Goal: Check status: Check status

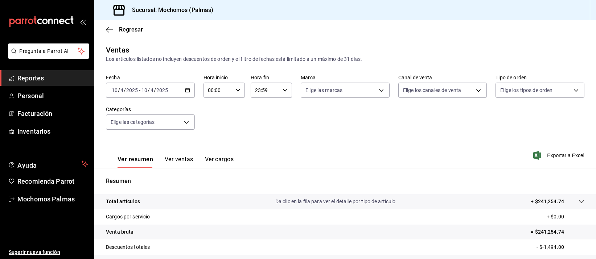
click at [46, 74] on span "Reportes" at bounding box center [52, 78] width 71 height 10
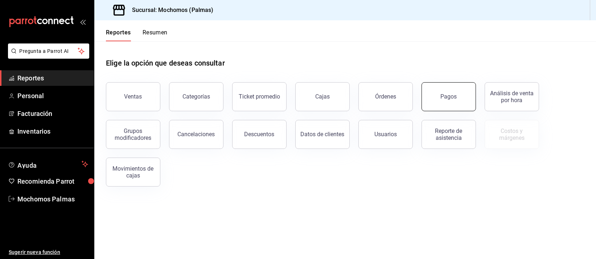
click at [441, 93] on button "Pagos" at bounding box center [449, 96] width 54 height 29
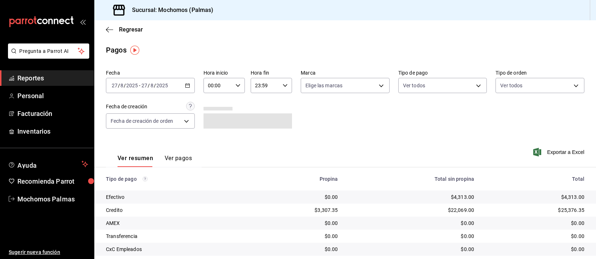
click at [186, 83] on icon "button" at bounding box center [187, 85] width 5 height 5
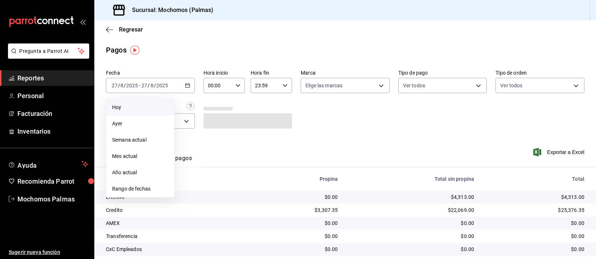
click at [121, 108] on span "Hoy" at bounding box center [140, 108] width 56 height 8
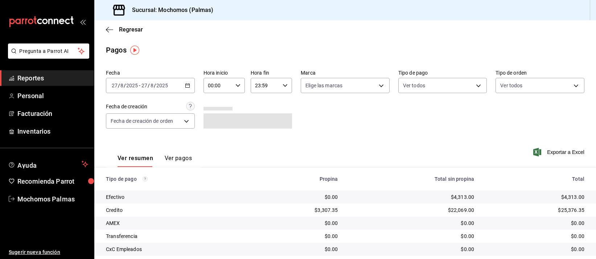
click at [236, 85] on icon "button" at bounding box center [238, 85] width 5 height 5
click at [212, 127] on span "04" at bounding box center [212, 129] width 9 height 6
type input "04:00"
click at [397, 120] on div at bounding box center [298, 129] width 596 height 259
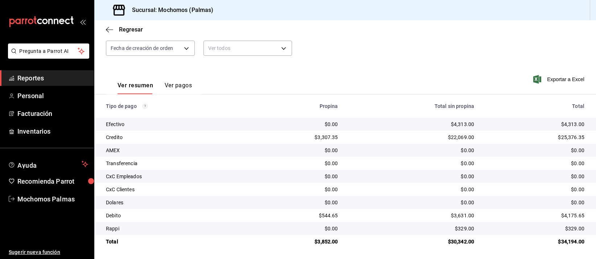
scroll to position [74, 0]
click at [390, 124] on div "$4,313.00" at bounding box center [412, 123] width 125 height 7
